Goal: Information Seeking & Learning: Learn about a topic

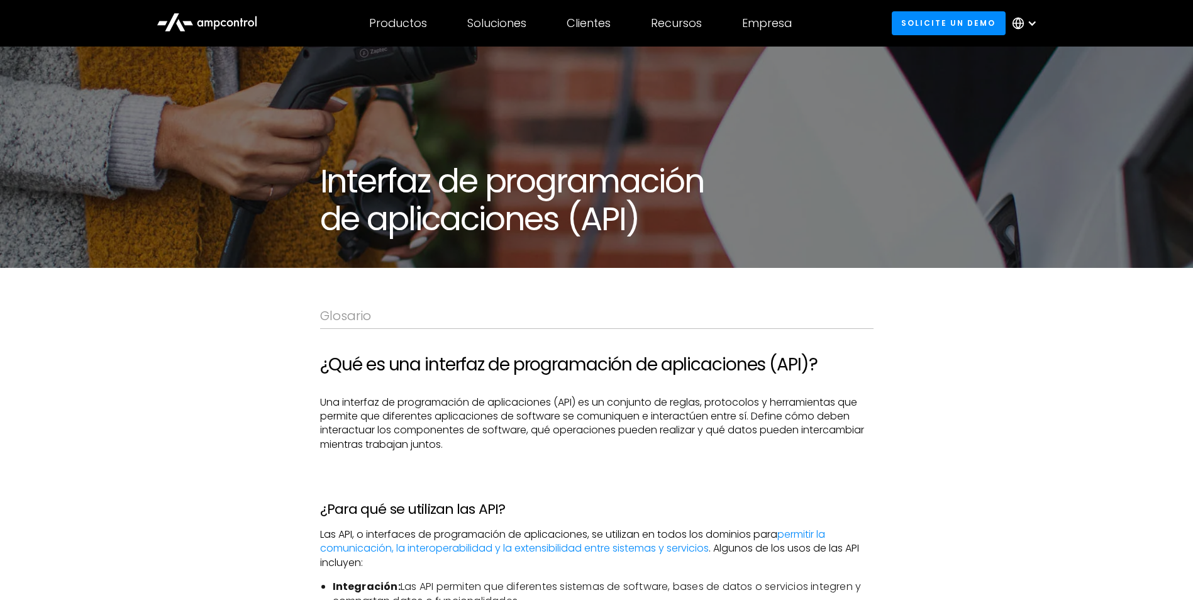
scroll to position [692, 0]
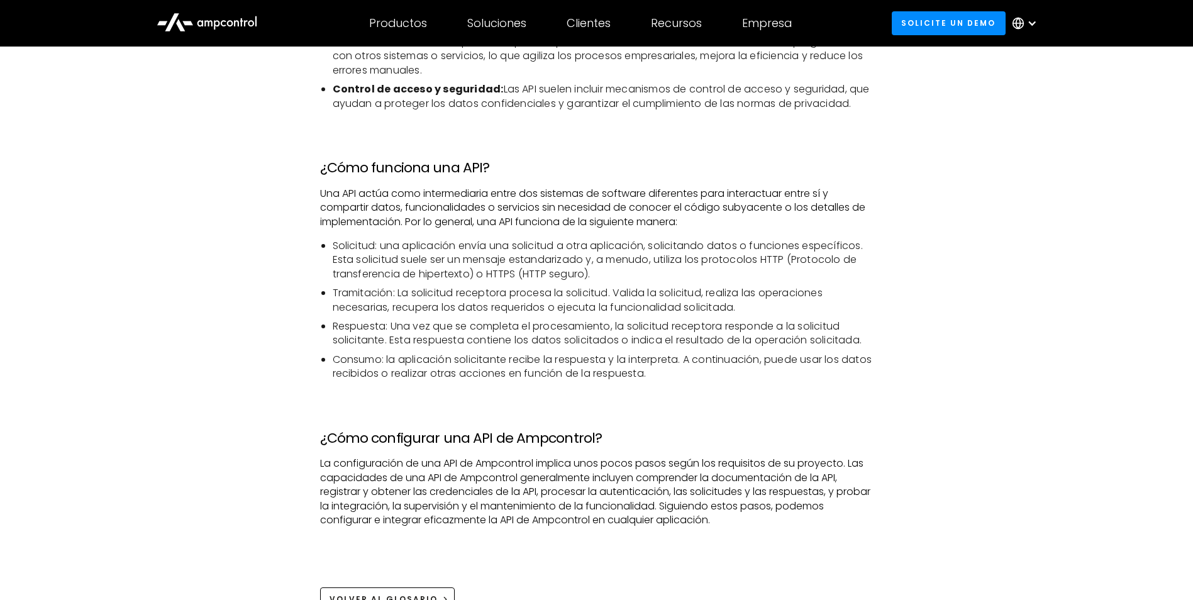
click at [540, 213] on p "Una API actúa como intermediaria entre dos sistemas de software diferentes para…" at bounding box center [596, 208] width 553 height 42
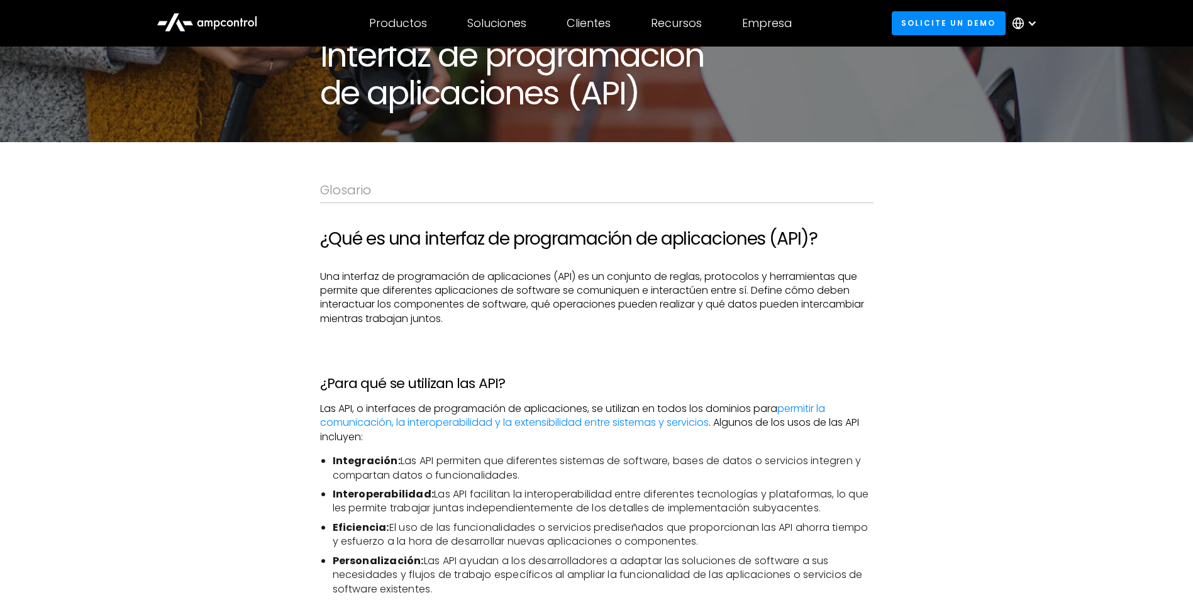
scroll to position [189, 0]
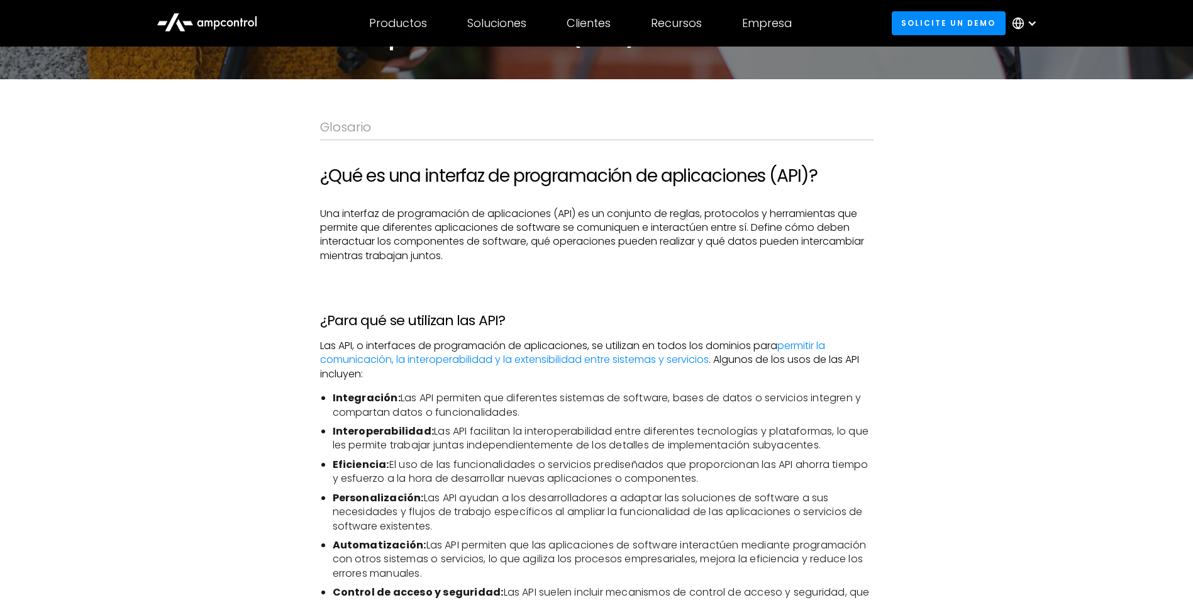
drag, startPoint x: 364, startPoint y: 99, endPoint x: 802, endPoint y: 150, distance: 441.2
click at [802, 150] on div "Glosario" at bounding box center [596, 137] width 553 height 36
click at [581, 278] on p "‍" at bounding box center [596, 280] width 553 height 14
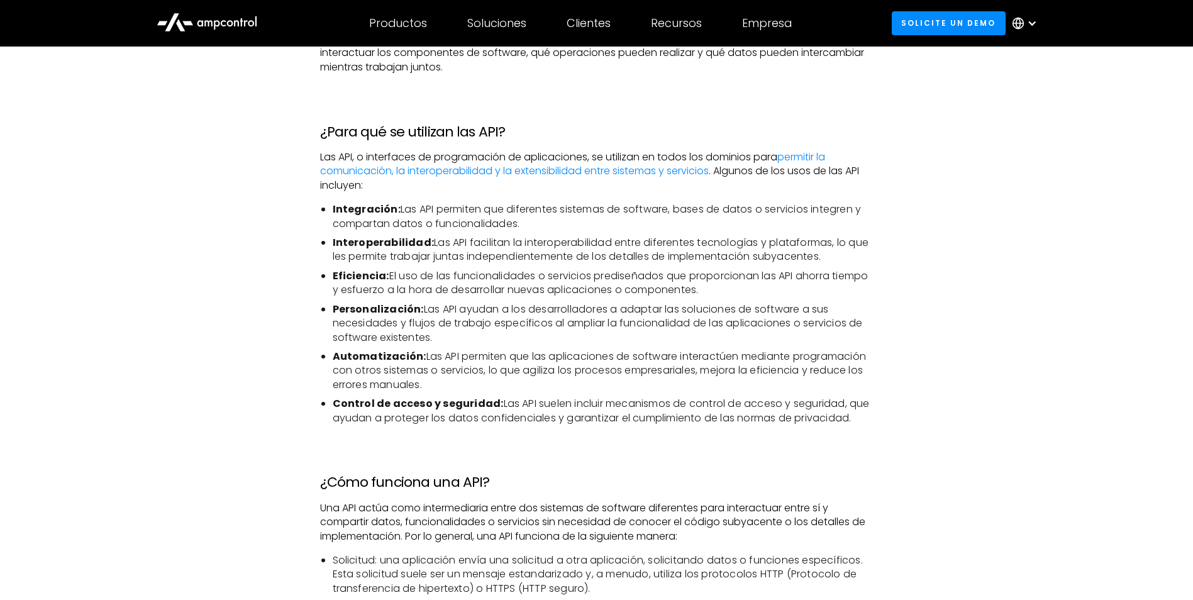
scroll to position [629, 0]
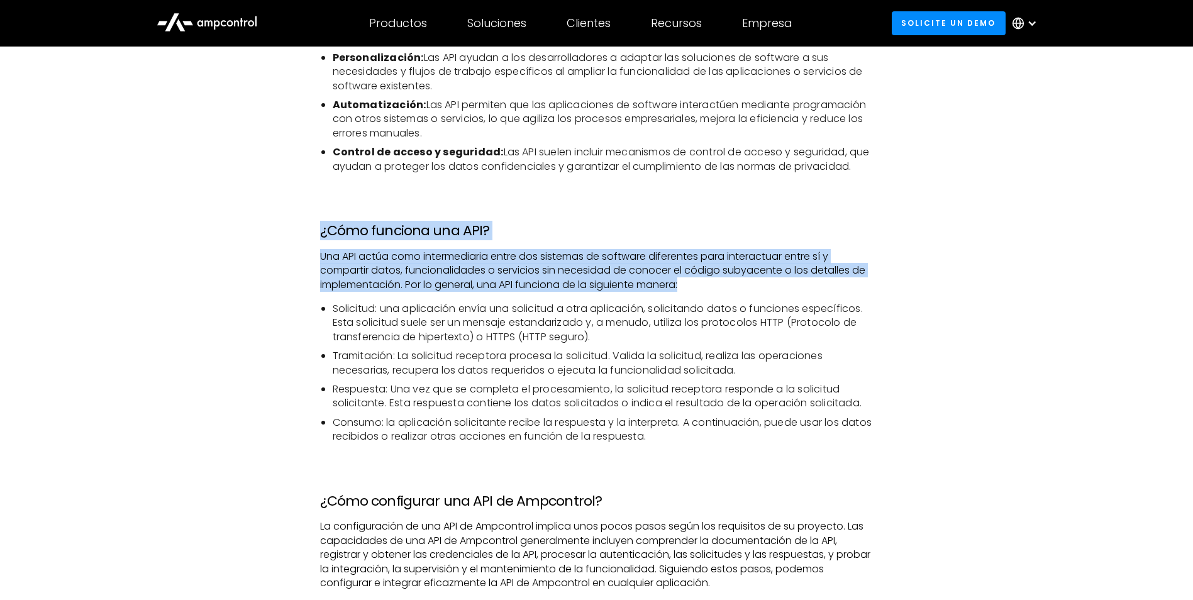
drag, startPoint x: 702, startPoint y: 282, endPoint x: 318, endPoint y: 225, distance: 389.1
click at [318, 225] on div "Glosario ¿Qué es una interfaz de programación de aplicaciones (API)? Una interf…" at bounding box center [596, 176] width 1193 height 1075
copy div "¿Cómo funciona una API? Una API actúa como intermediaria entre dos sistemas de …"
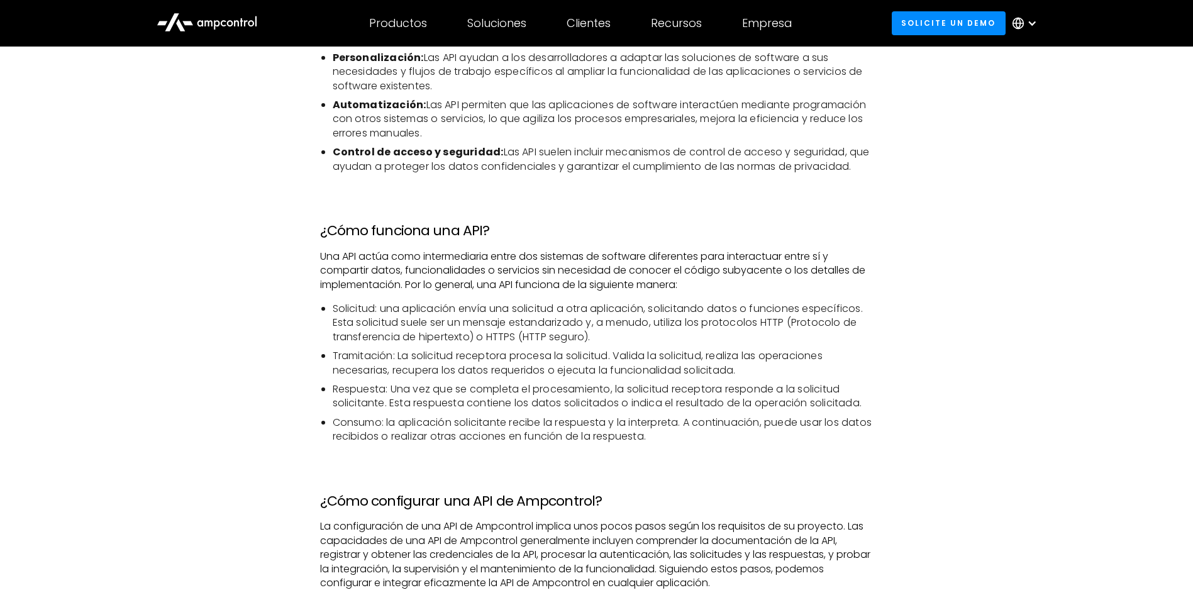
click at [472, 194] on p "‍" at bounding box center [596, 191] width 553 height 14
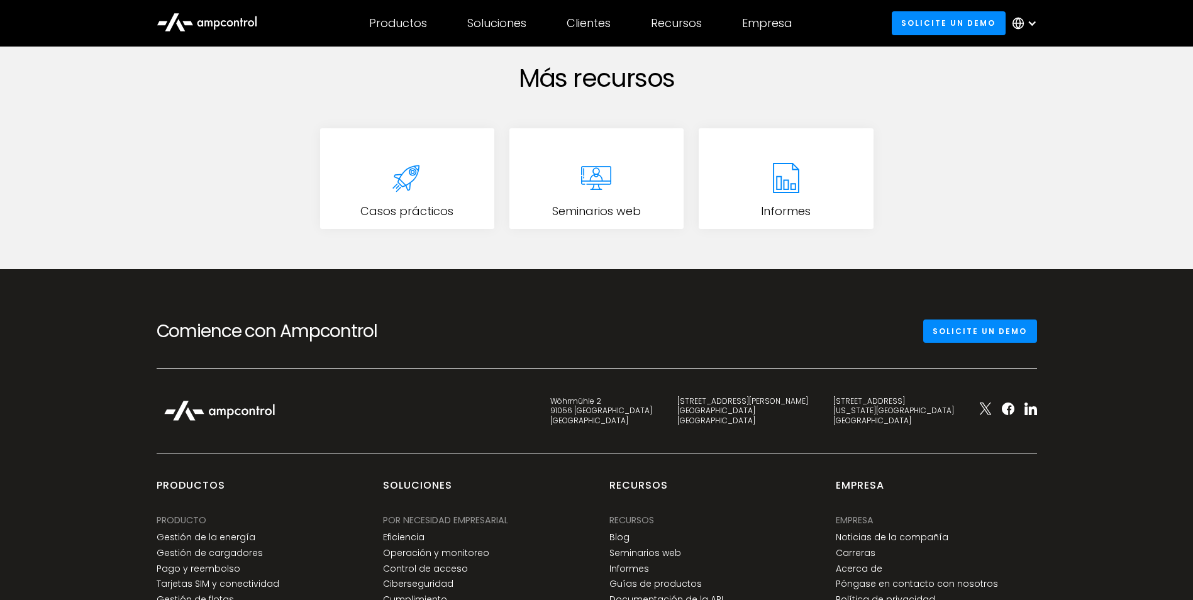
scroll to position [1132, 0]
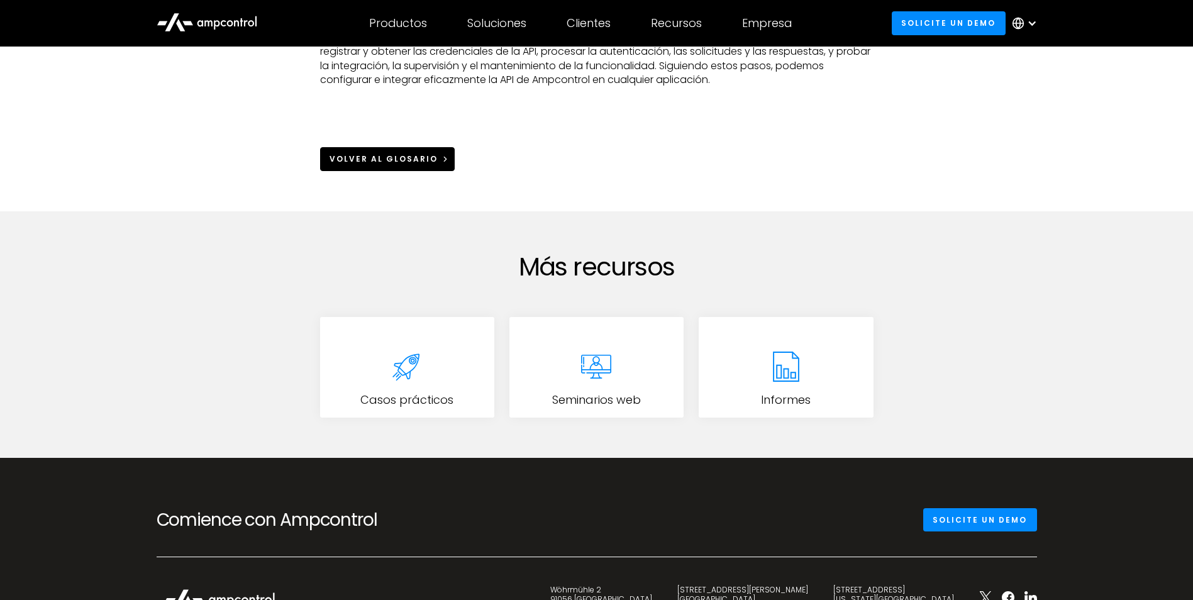
click at [441, 158] on icon at bounding box center [445, 159] width 9 height 9
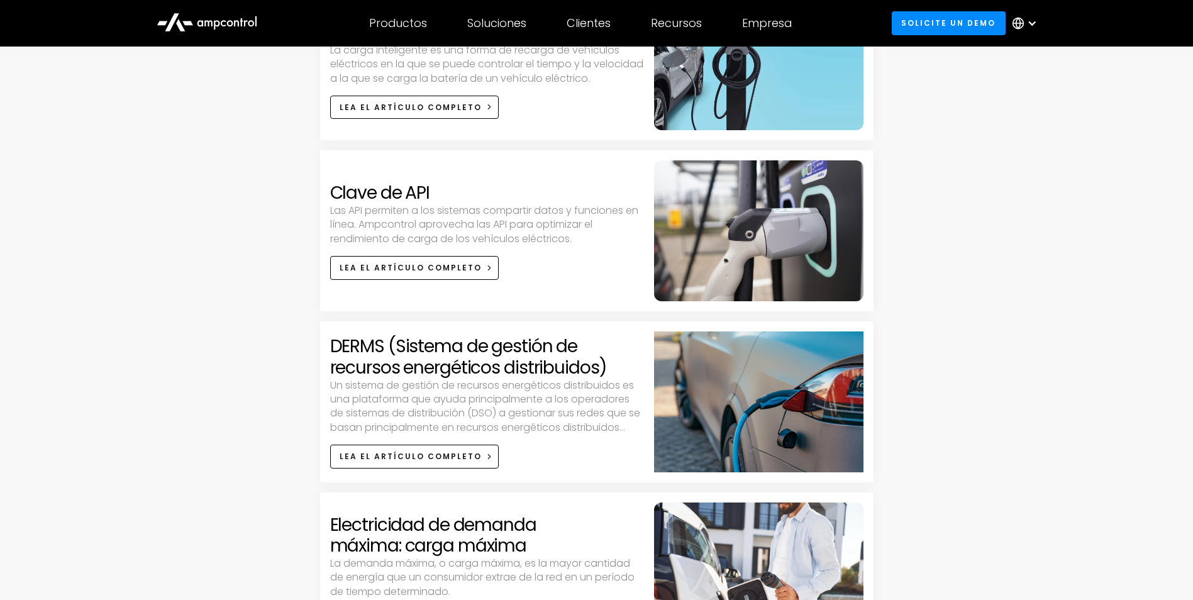
scroll to position [1321, 0]
